Goal: Navigation & Orientation: Go to known website

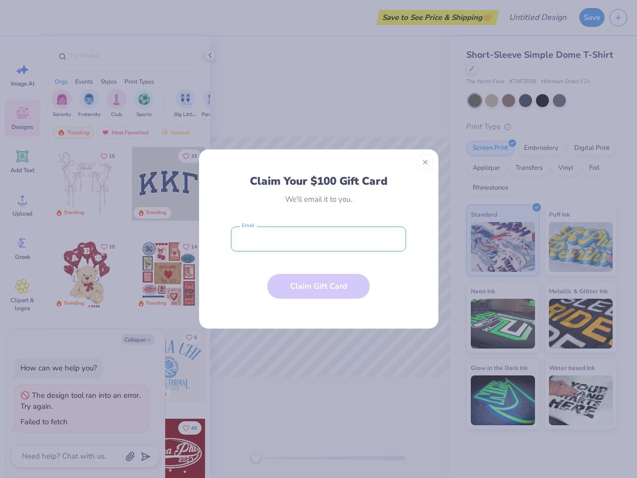
type textarea "x"
click at [318, 239] on input "email" at bounding box center [318, 238] width 175 height 25
click at [425, 162] on button "Close" at bounding box center [425, 162] width 17 height 17
